Goal: Task Accomplishment & Management: Use online tool/utility

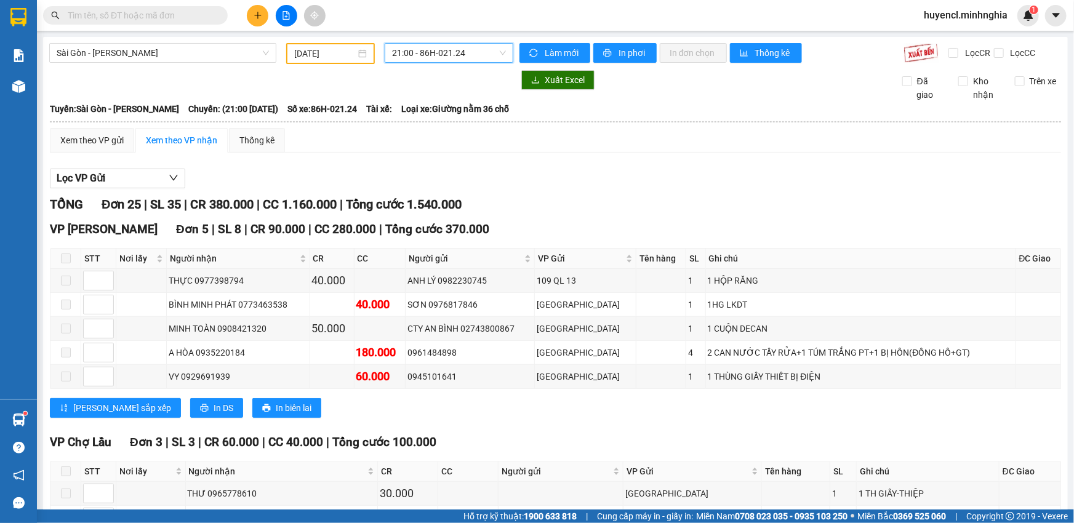
click at [343, 53] on input "[DATE]" at bounding box center [325, 54] width 62 height 14
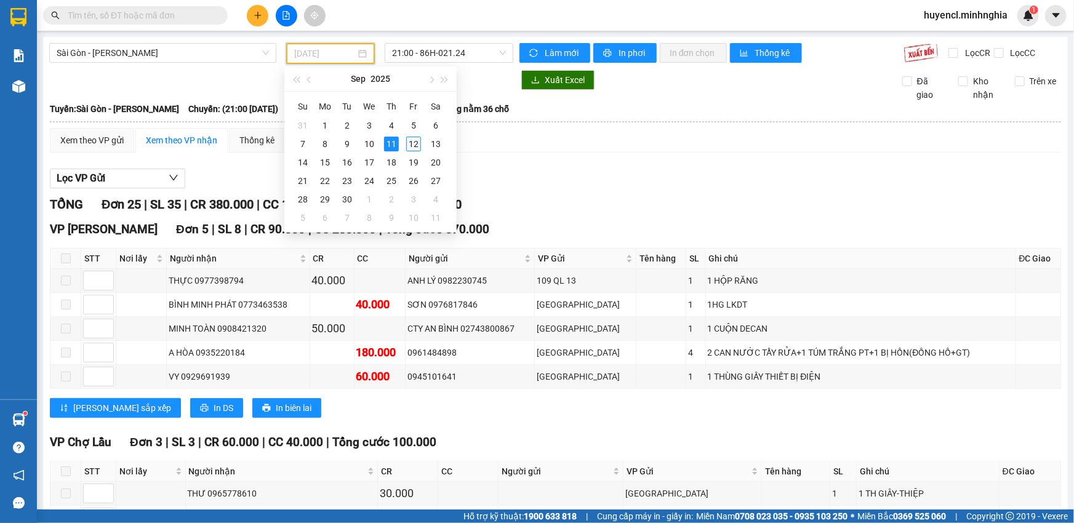
click at [415, 147] on div "12" at bounding box center [413, 144] width 15 height 15
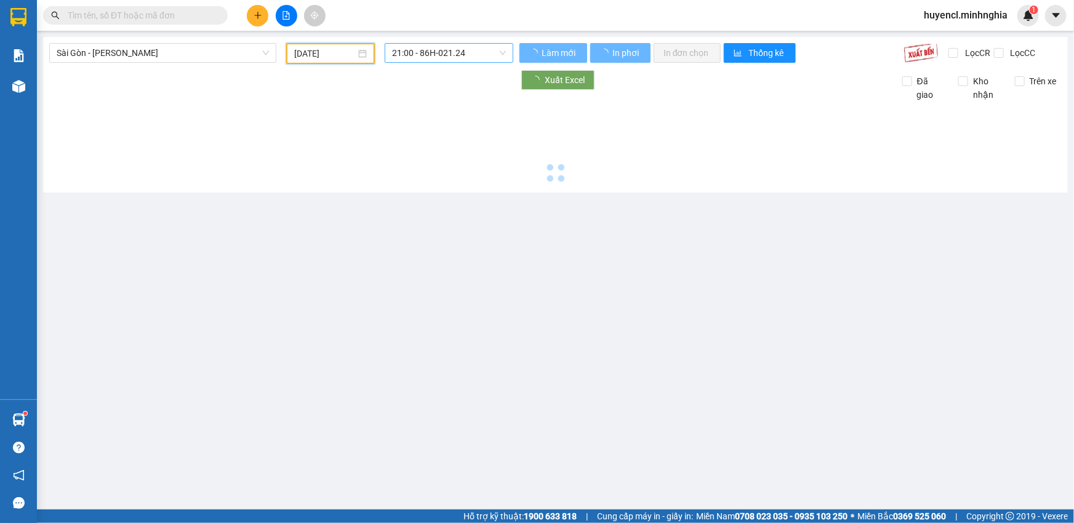
type input "[DATE]"
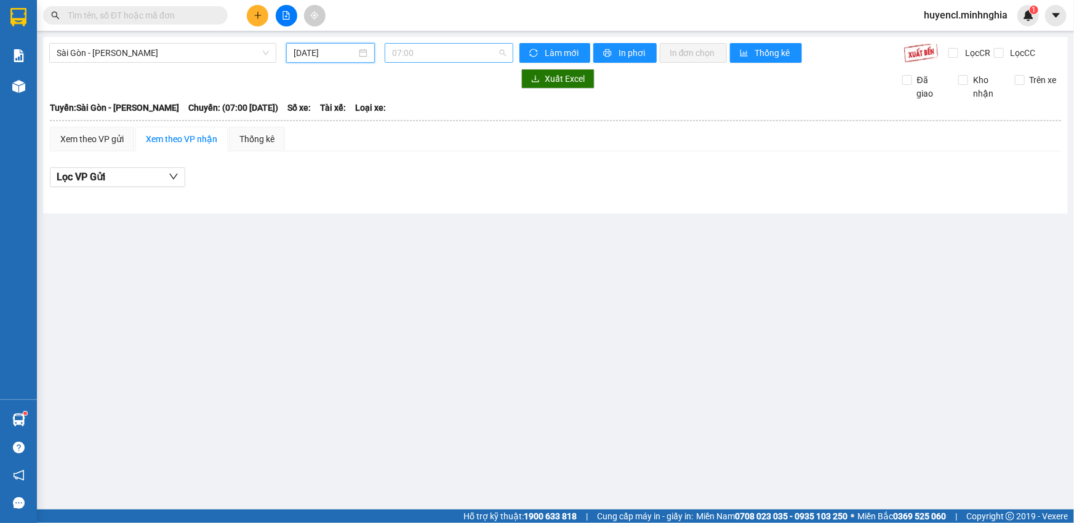
click at [458, 55] on span "07:00" at bounding box center [449, 53] width 114 height 18
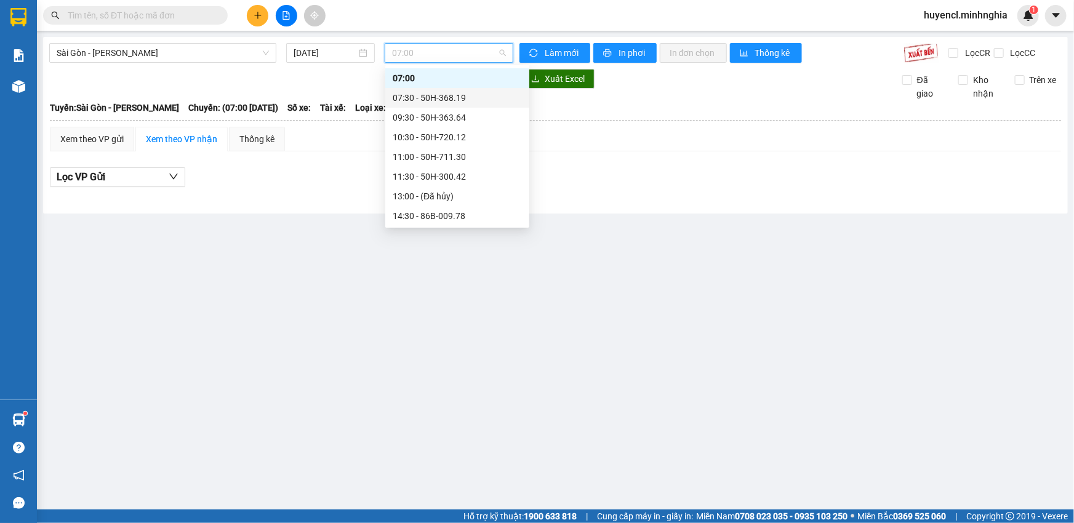
click at [468, 101] on div "07:30 - 50H-368.19" at bounding box center [457, 98] width 129 height 14
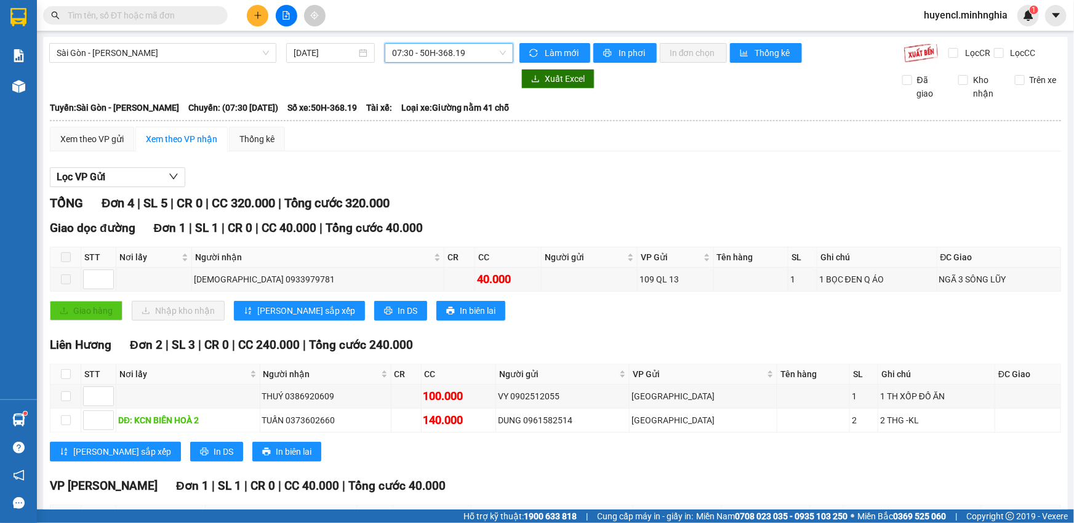
click at [442, 59] on span "07:30 - 50H-368.19" at bounding box center [449, 53] width 114 height 18
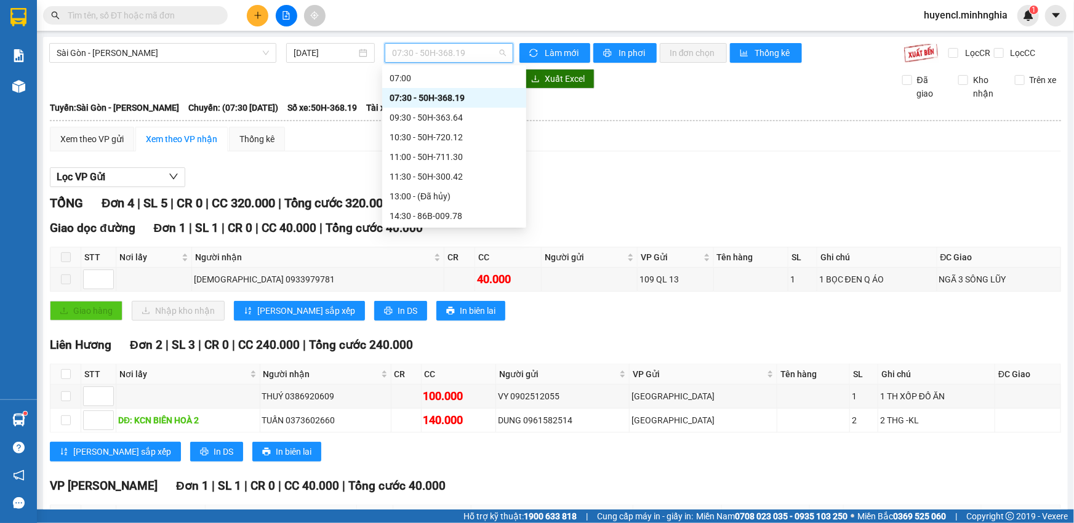
click at [492, 101] on div "07:30 - 50H-368.19" at bounding box center [454, 98] width 129 height 14
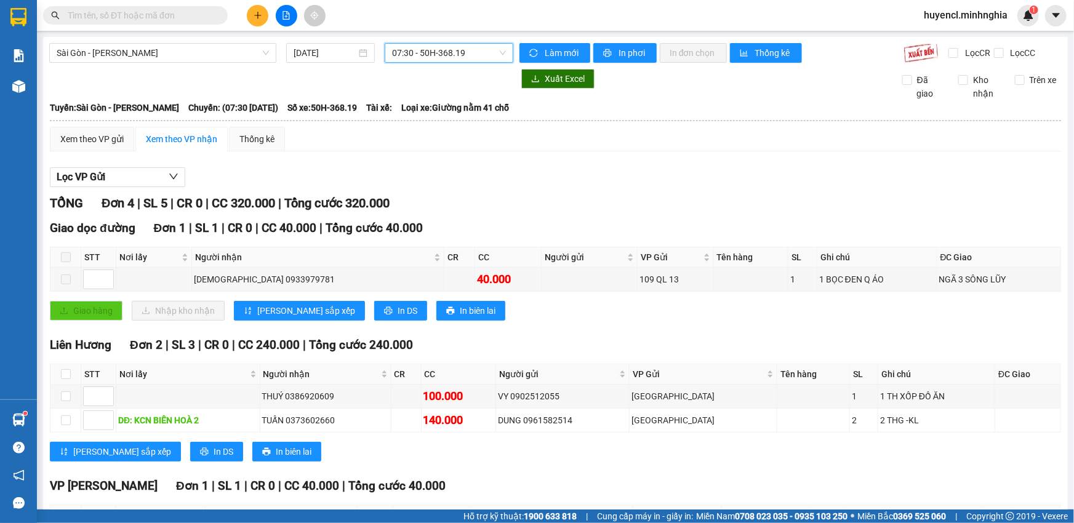
click at [471, 54] on span "07:30 - 50H-368.19" at bounding box center [449, 53] width 114 height 18
click at [209, 60] on span "Sài Gòn - [PERSON_NAME]" at bounding box center [163, 53] width 212 height 18
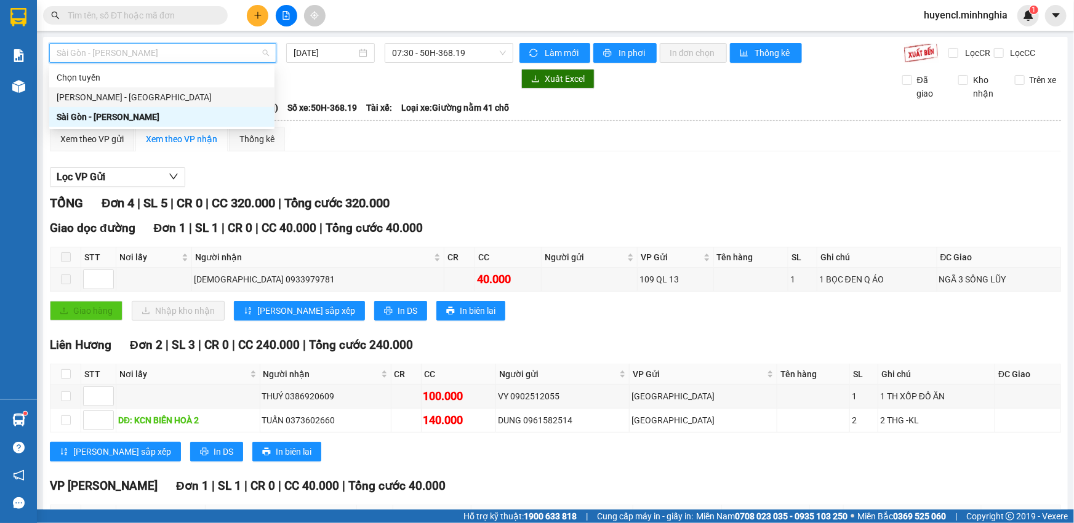
click at [206, 101] on div "[PERSON_NAME] - [GEOGRAPHIC_DATA]" at bounding box center [162, 97] width 210 height 14
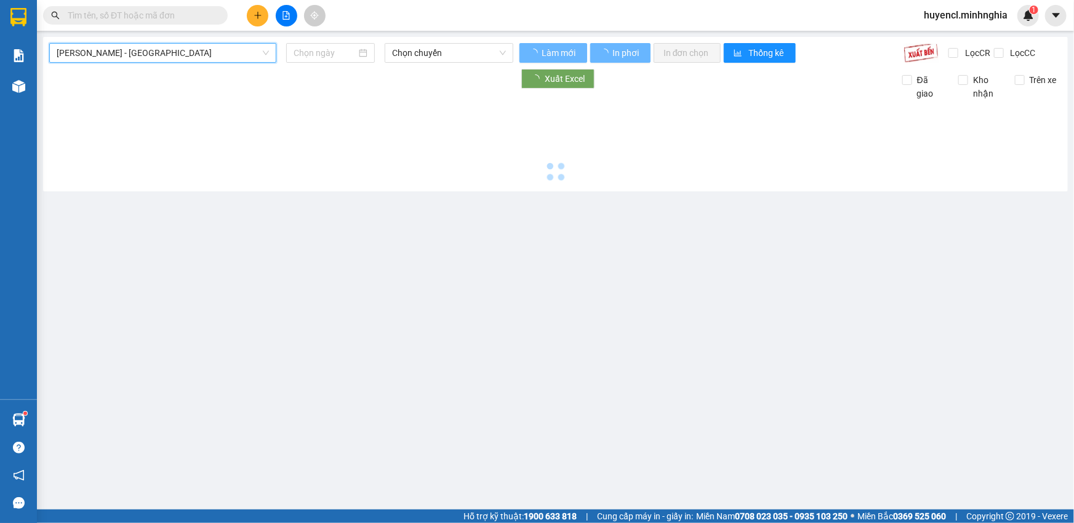
type input "[DATE]"
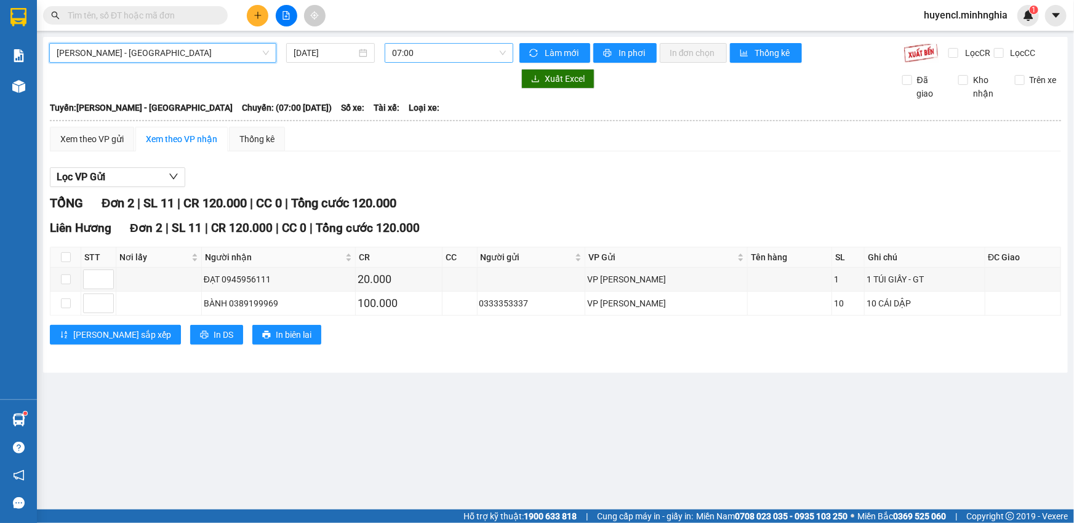
click at [439, 58] on span "07:00" at bounding box center [449, 53] width 114 height 18
